Goal: Find specific fact: Find specific fact

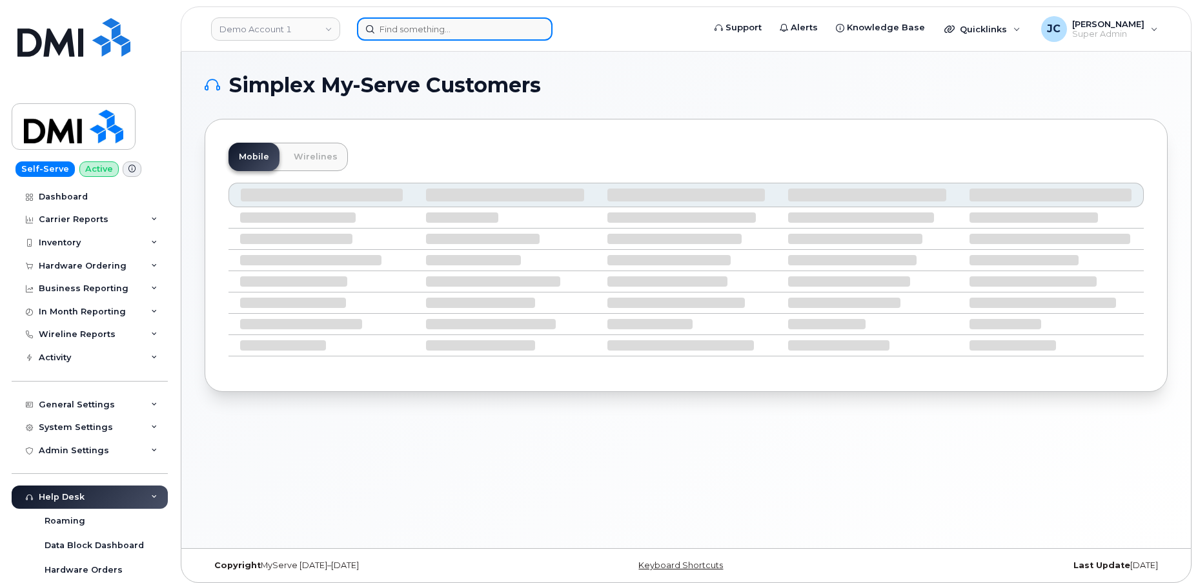
click at [396, 28] on input at bounding box center [455, 28] width 196 height 23
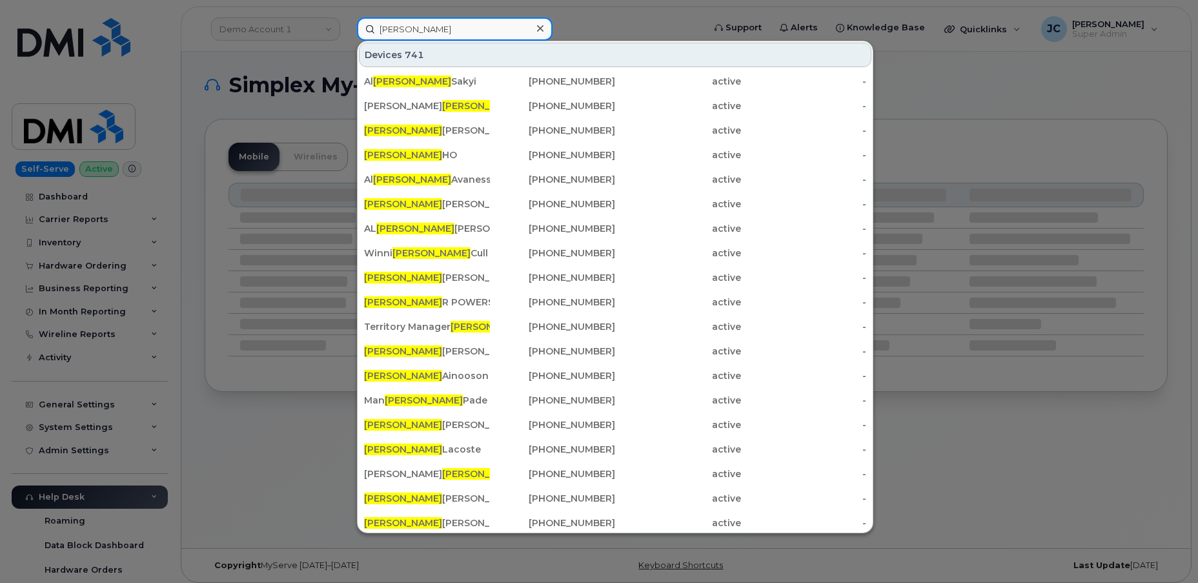
click at [435, 28] on input "[PERSON_NAME]" at bounding box center [455, 28] width 196 height 23
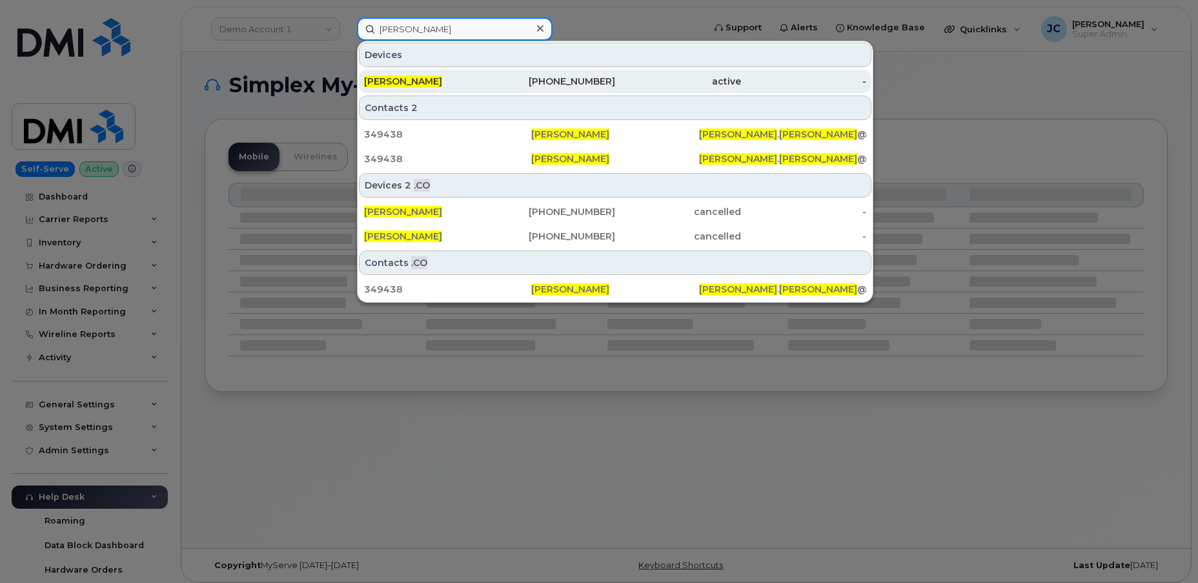
type input "[PERSON_NAME]"
click at [399, 82] on span "[PERSON_NAME]" at bounding box center [403, 81] width 78 height 12
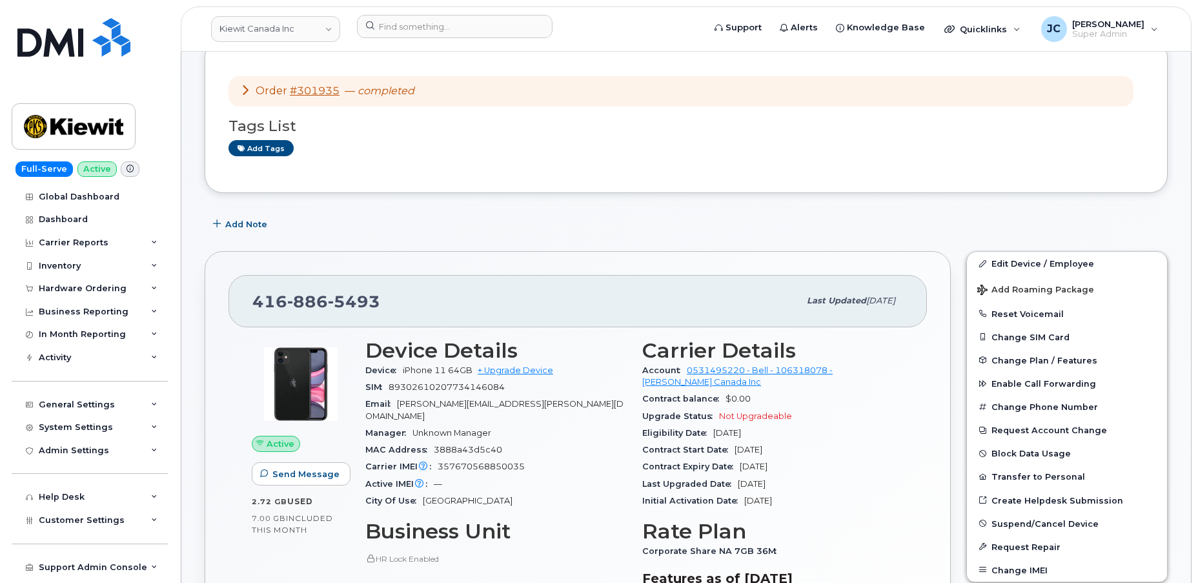
scroll to position [176, 0]
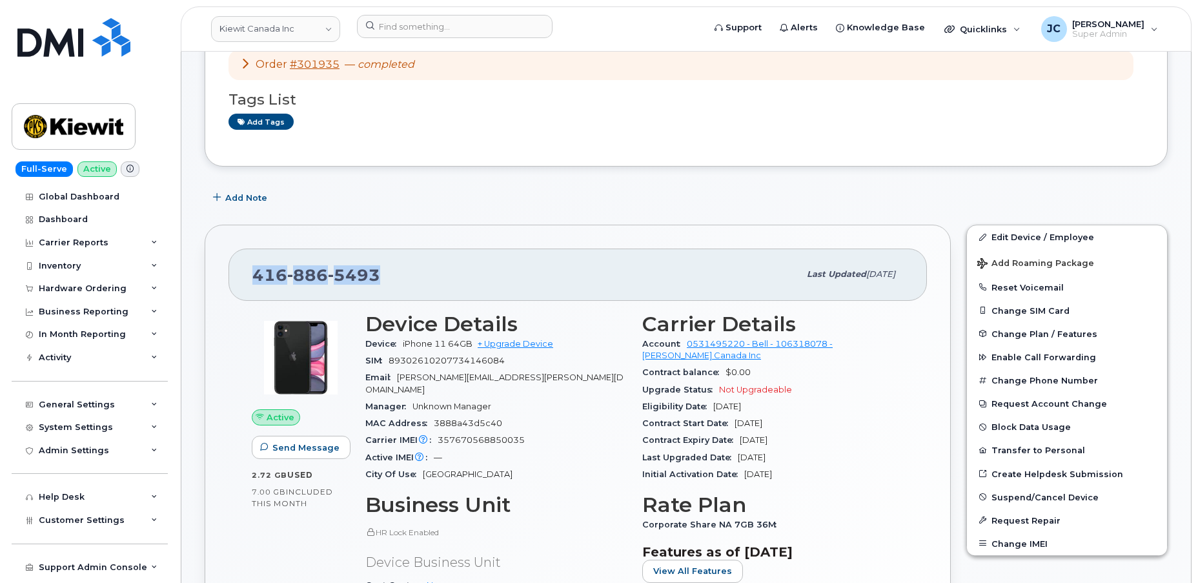
drag, startPoint x: 380, startPoint y: 272, endPoint x: 265, endPoint y: 274, distance: 115.5
click at [232, 273] on div "416 886 5493 Last updated Oct 01, 2025" at bounding box center [577, 274] width 698 height 52
copy span "416 886 5493"
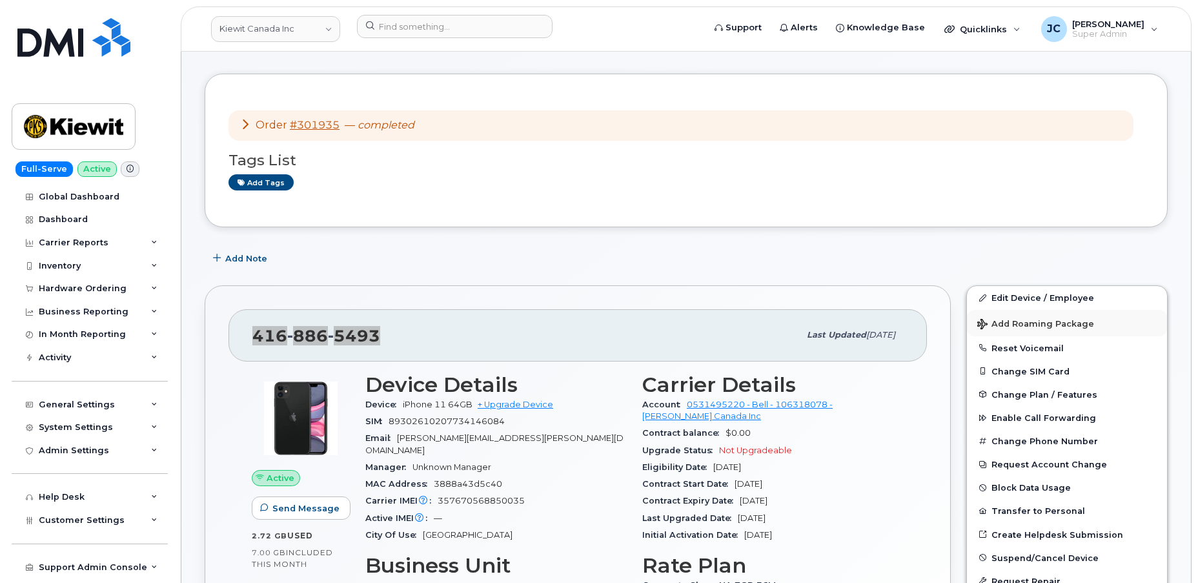
scroll to position [0, 0]
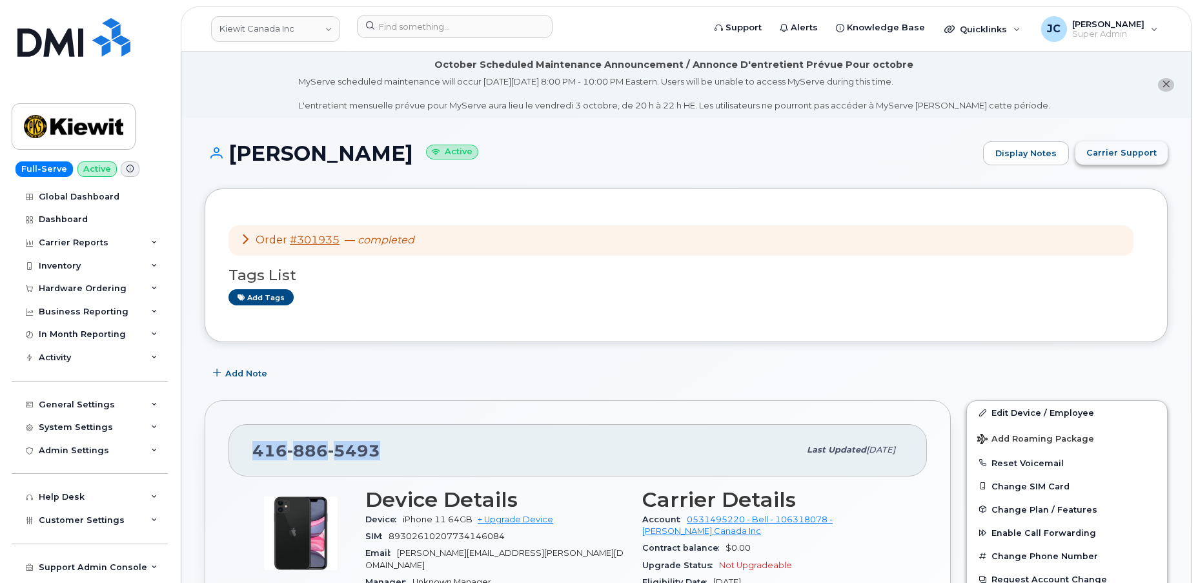
click at [1124, 150] on span "Carrier Support" at bounding box center [1121, 152] width 70 height 12
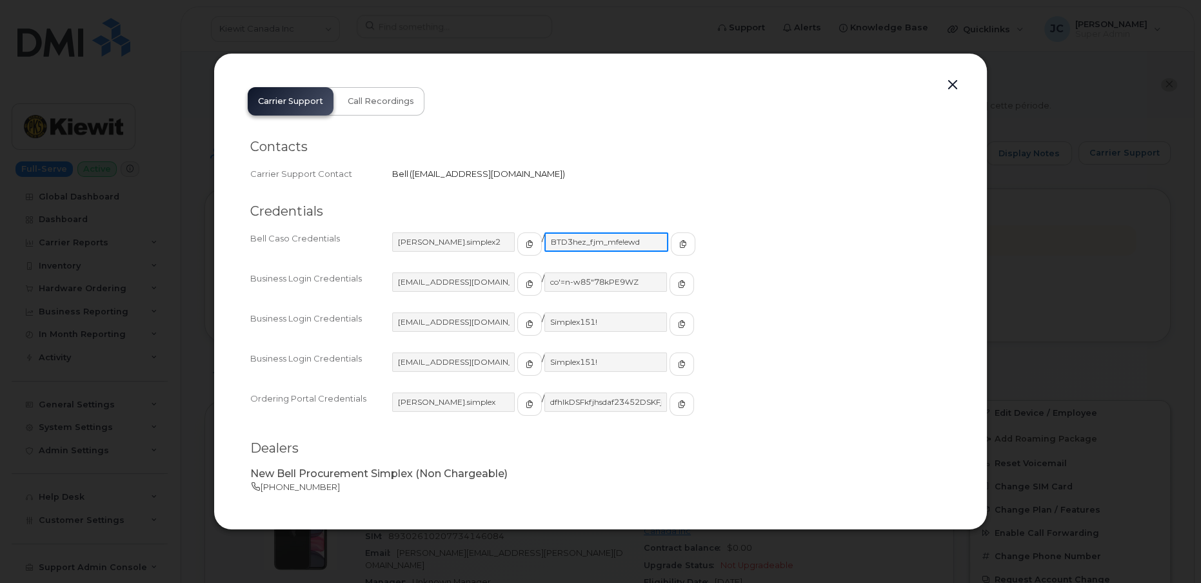
drag, startPoint x: 631, startPoint y: 241, endPoint x: 558, endPoint y: 242, distance: 73.6
click at [545, 242] on input "BTD3hez_fjm_mfe!ewd" at bounding box center [607, 241] width 124 height 19
click at [950, 86] on button "button" at bounding box center [952, 85] width 19 height 18
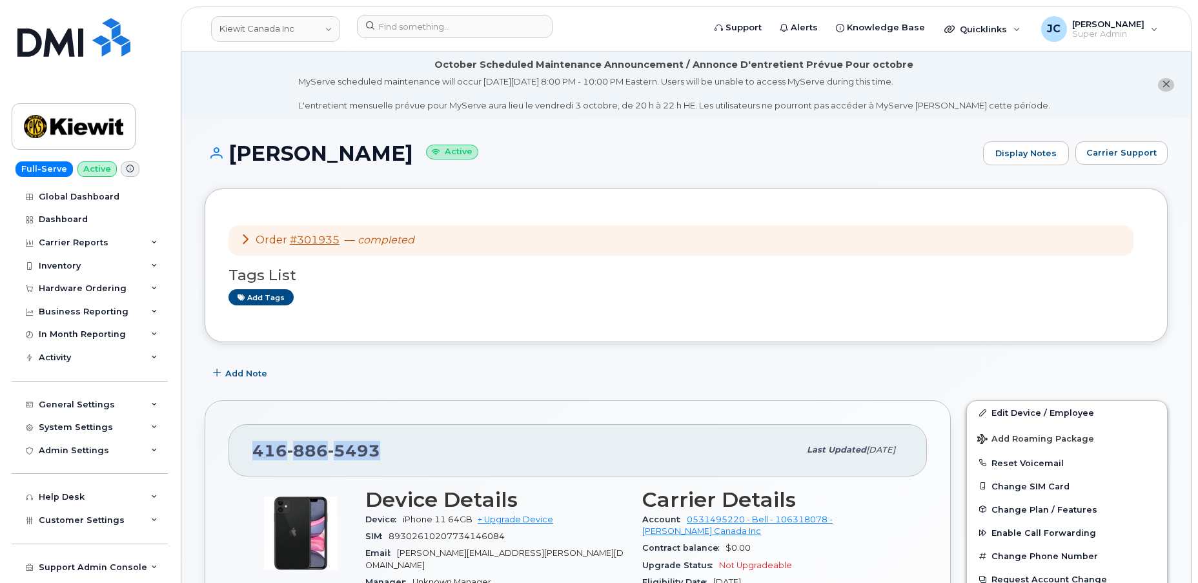
drag, startPoint x: 382, startPoint y: 450, endPoint x: 235, endPoint y: 443, distance: 147.3
click at [235, 443] on div "416 886 5493 Last updated Oct 01, 2025" at bounding box center [577, 450] width 698 height 52
copy span "416 886 5493"
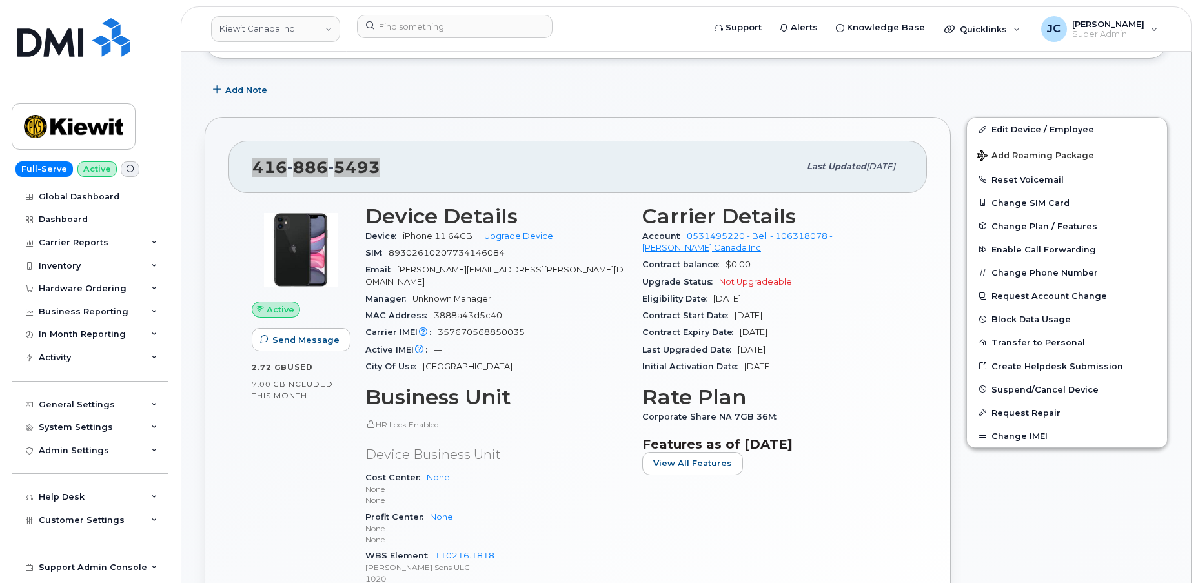
scroll to position [293, 0]
